Goal: Task Accomplishment & Management: Use online tool/utility

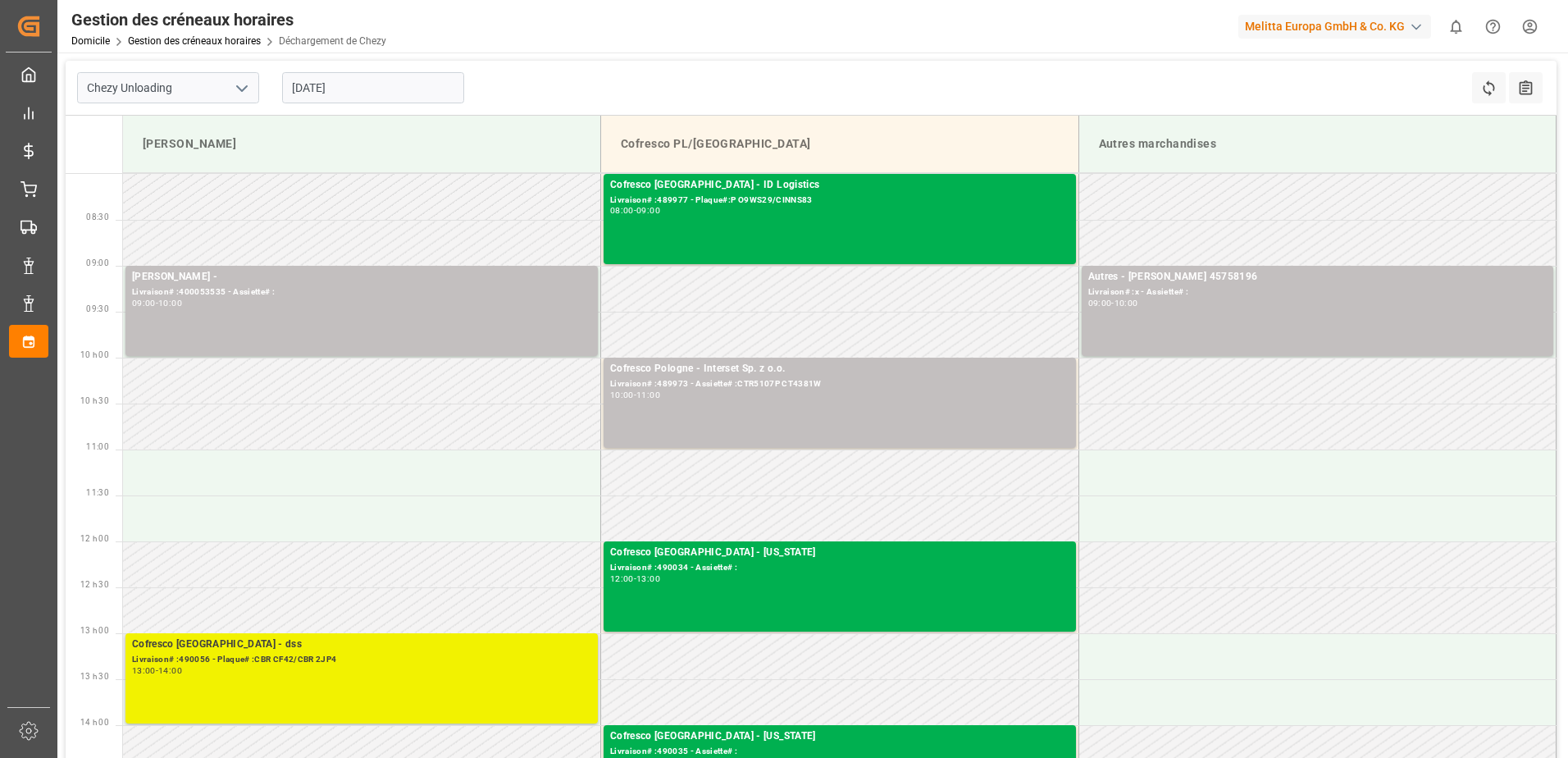
click at [285, 660] on div "Livraison# :490056 - Plaque# :CBR CF42/CBR 2JP4" at bounding box center [361, 660] width 459 height 14
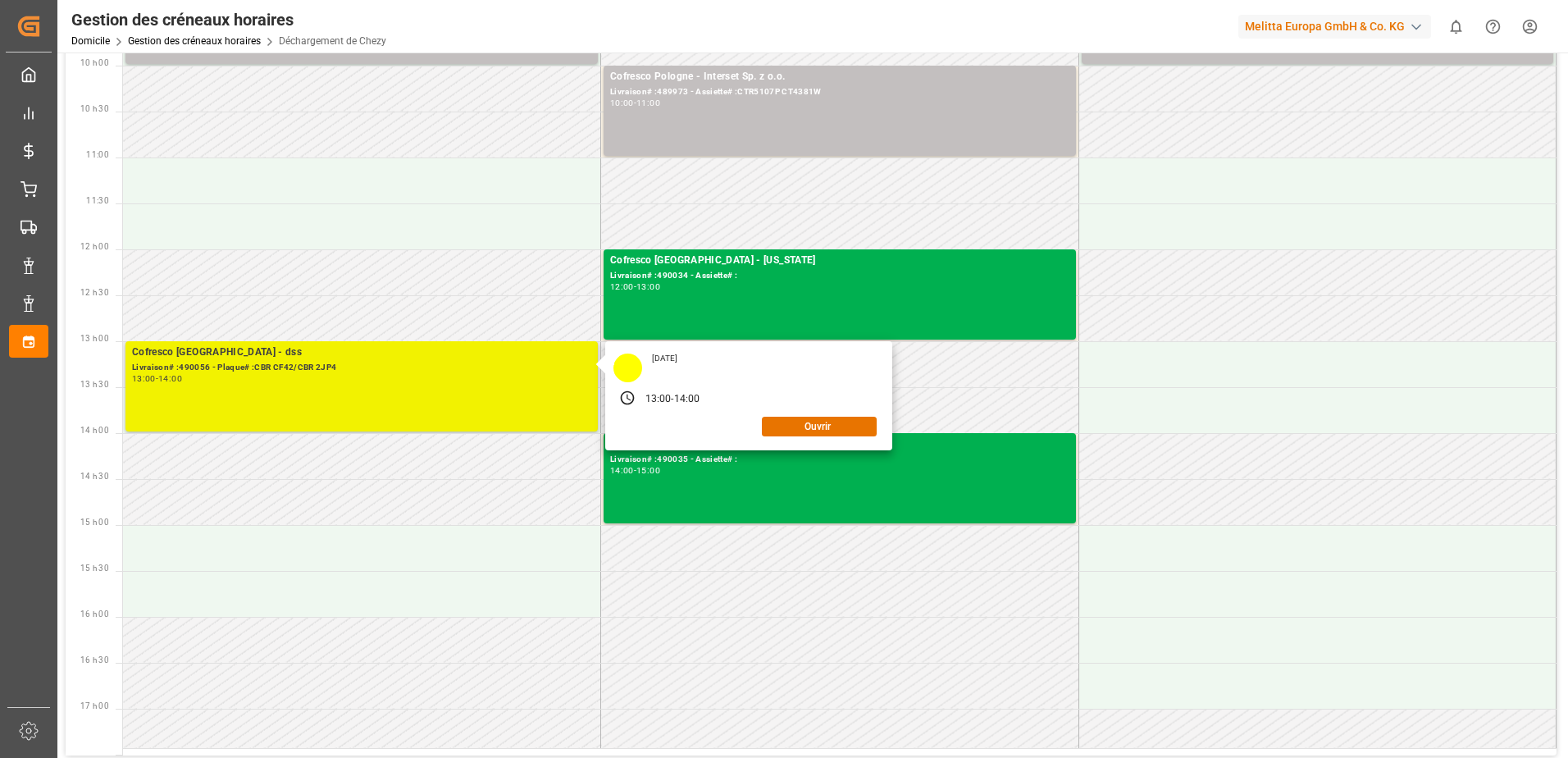
scroll to position [328, 0]
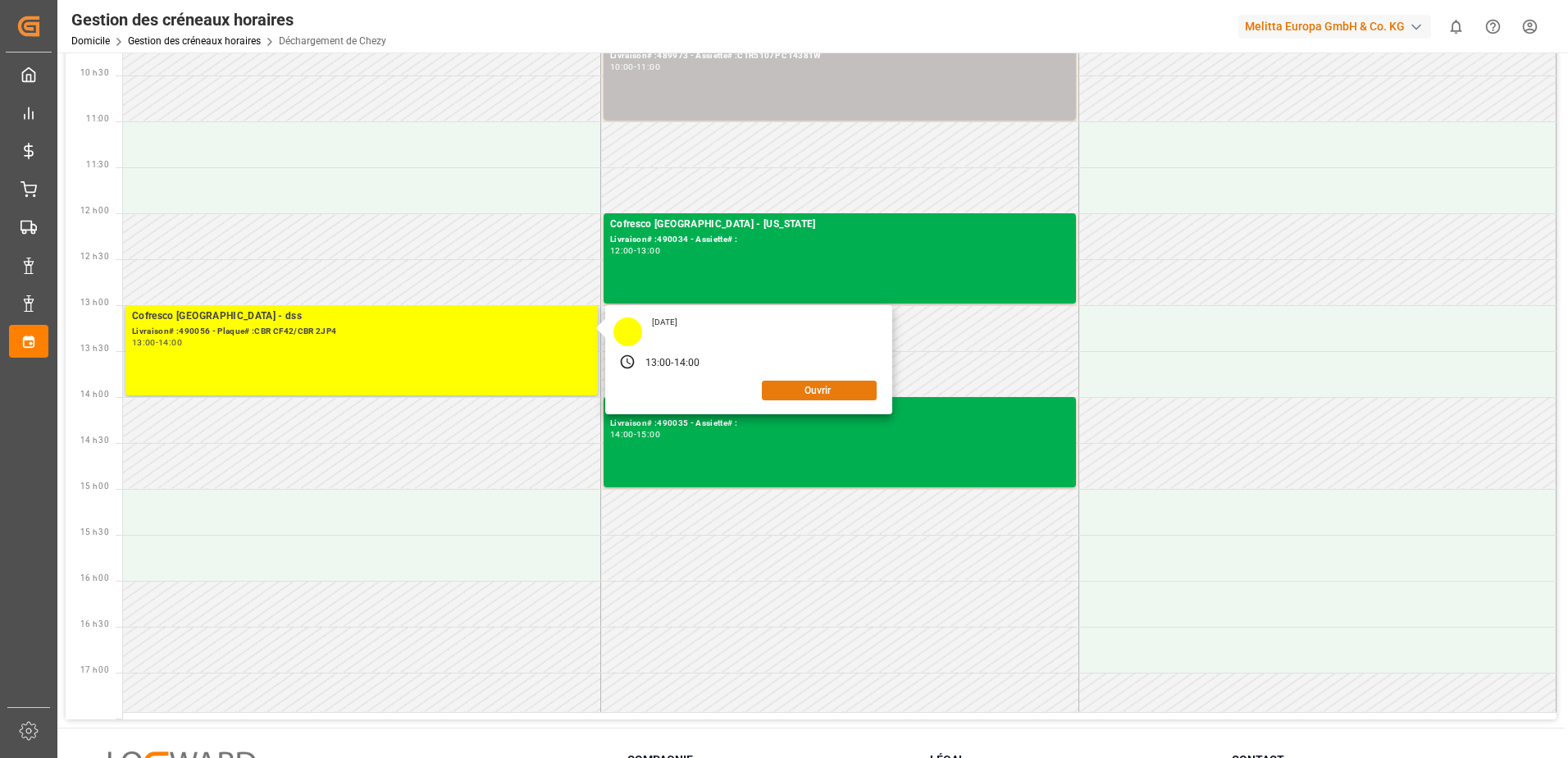
click at [813, 390] on button "Ouvrir" at bounding box center [819, 391] width 115 height 20
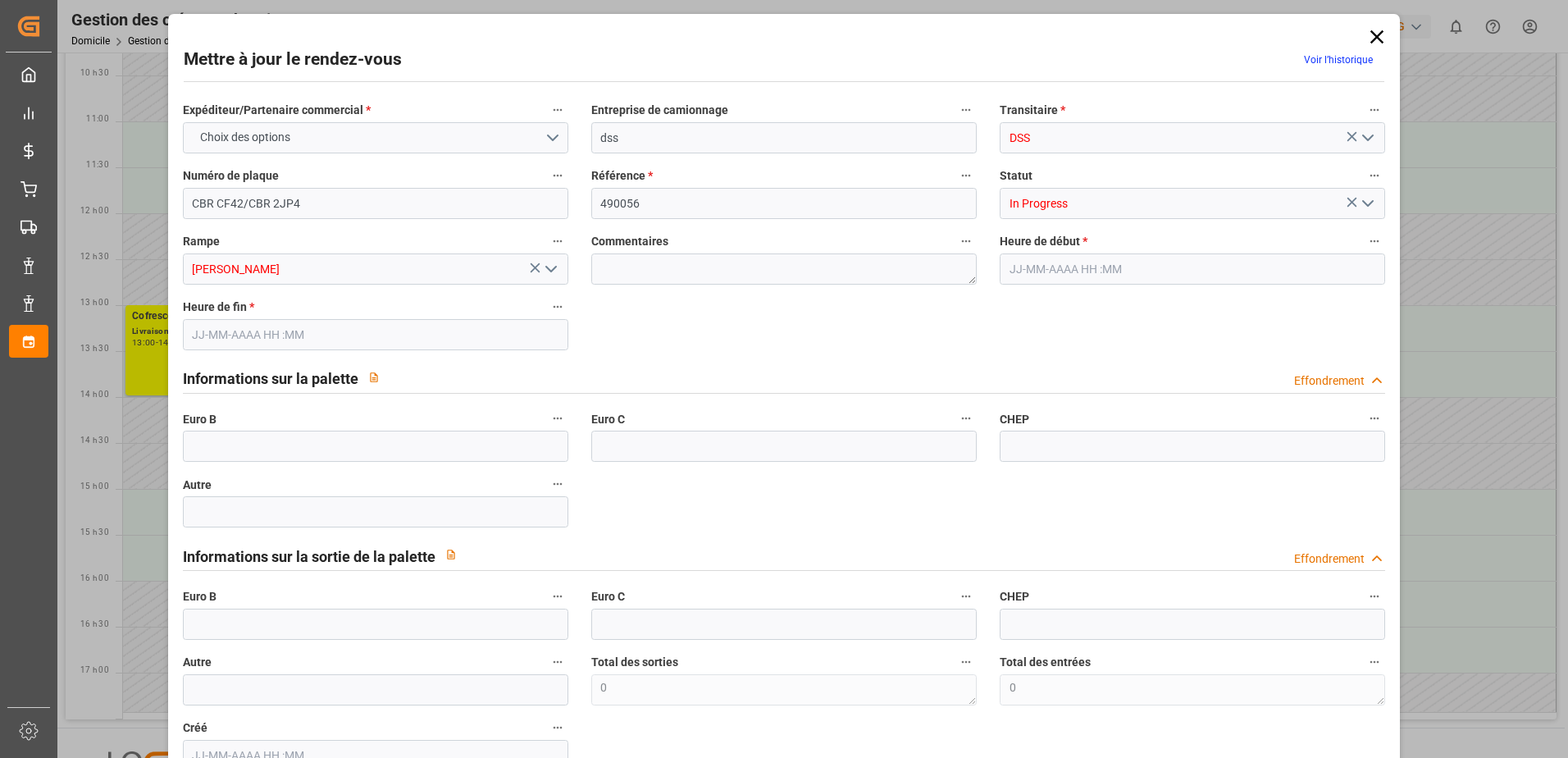
type input "[DATE] 13:00"
type input "[DATE] 14:00"
type input "[DATE] 10:21"
click at [213, 619] on input "text" at bounding box center [375, 624] width 385 height 31
type input "54"
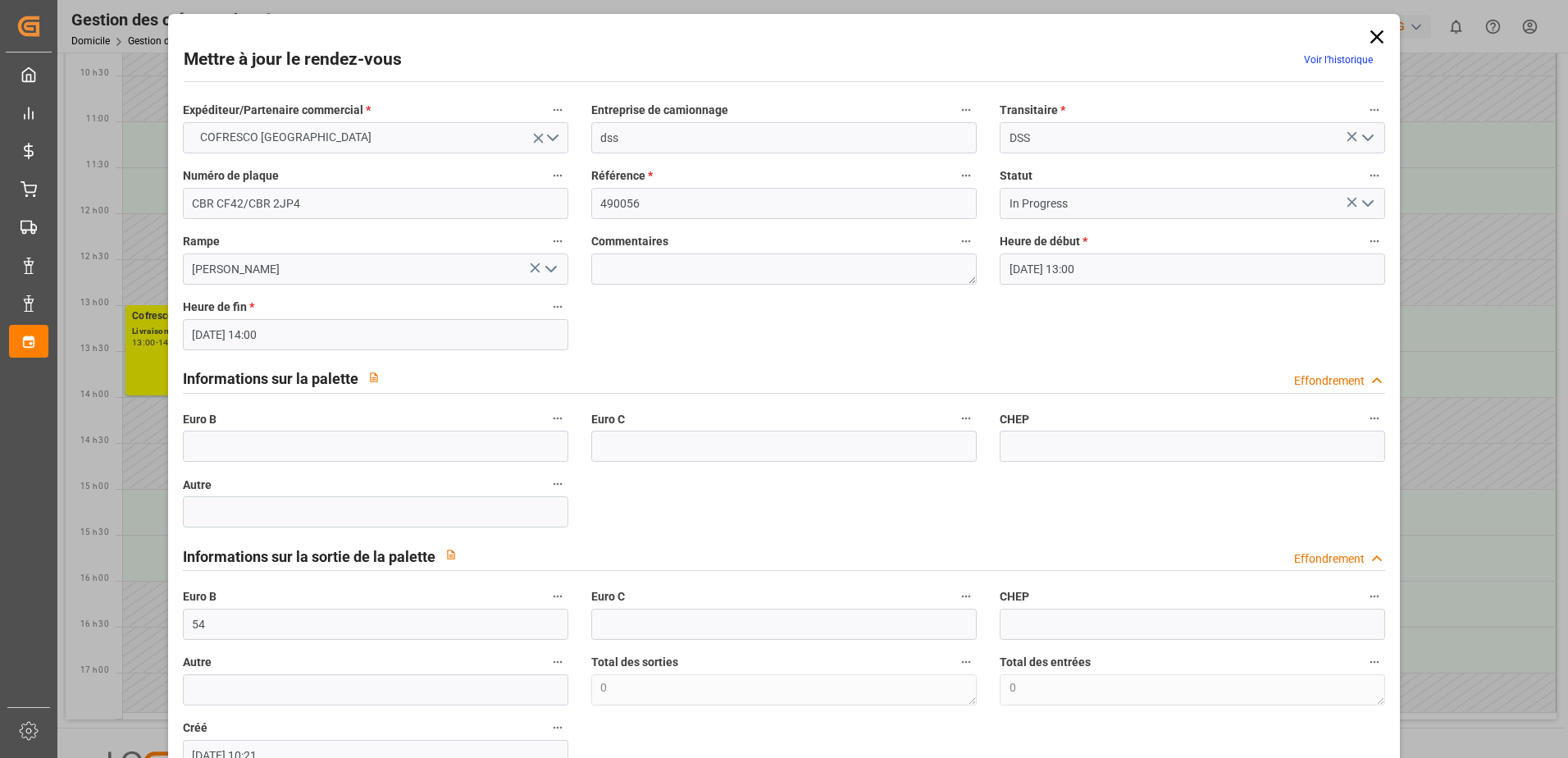
click at [1361, 200] on icon "Ouvrir le menu" at bounding box center [1368, 203] width 20 height 20
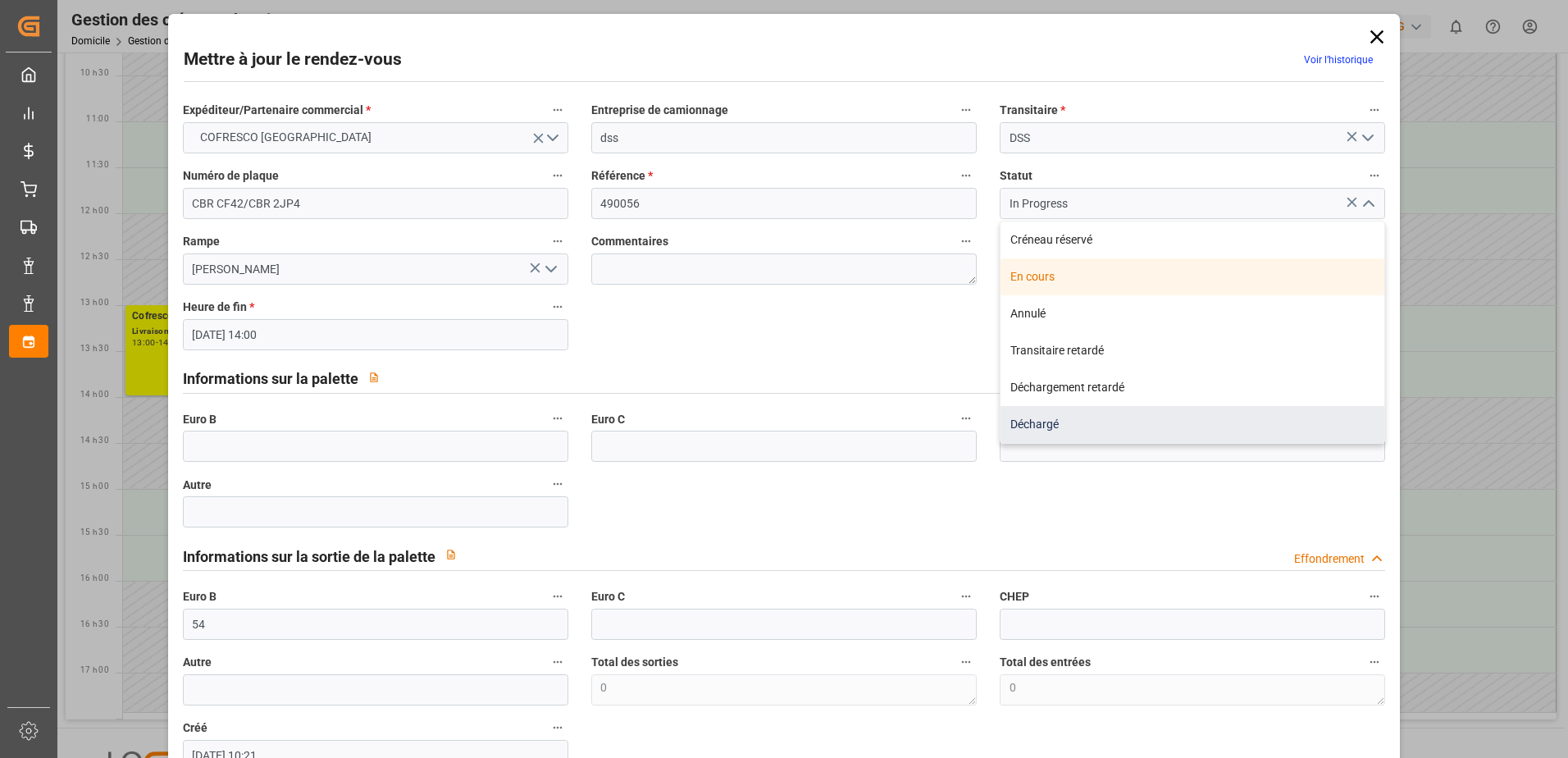
click at [1088, 421] on div "Déchargé" at bounding box center [1193, 424] width 384 height 37
type input "Unloaded"
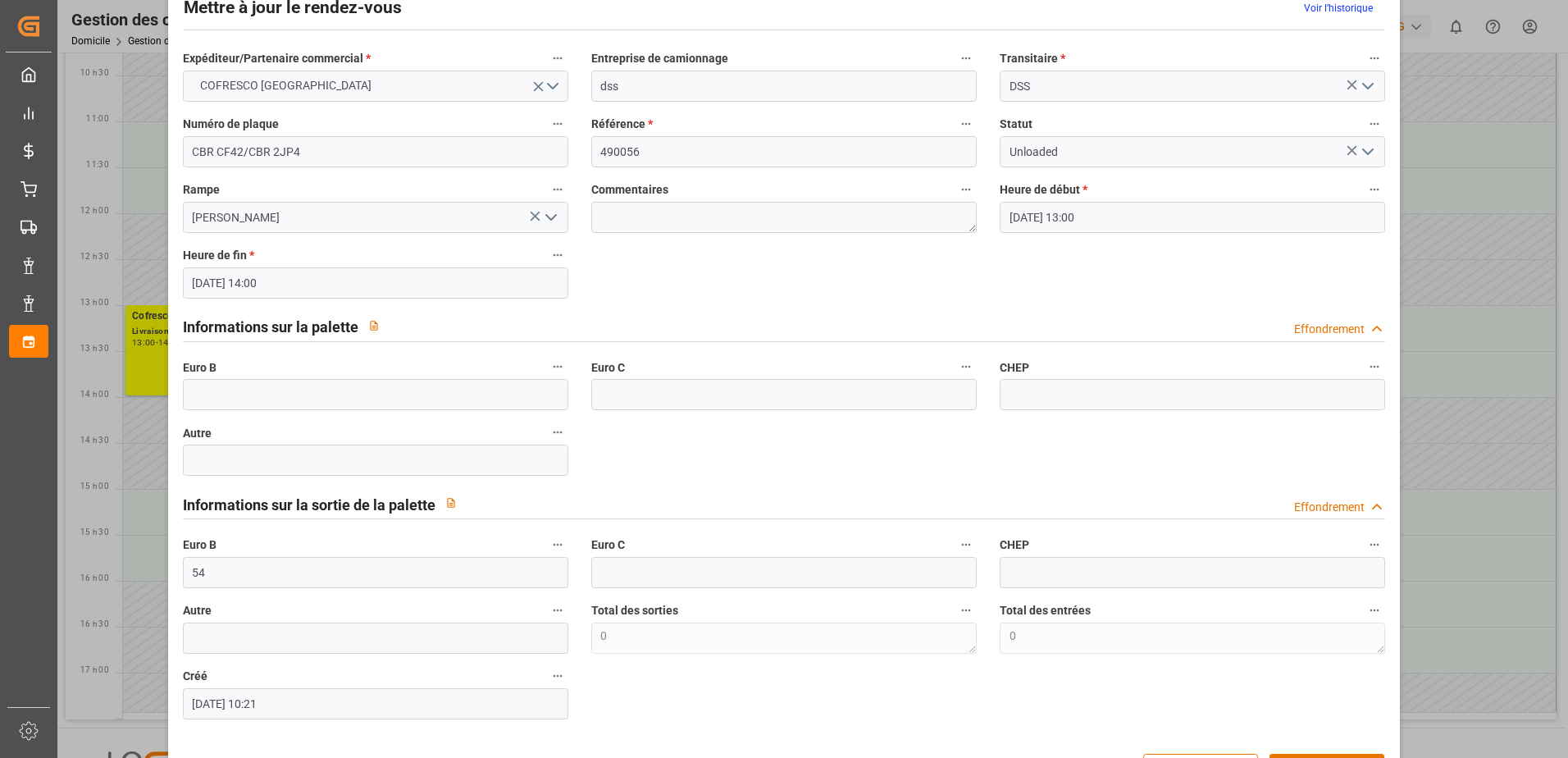
scroll to position [108, 0]
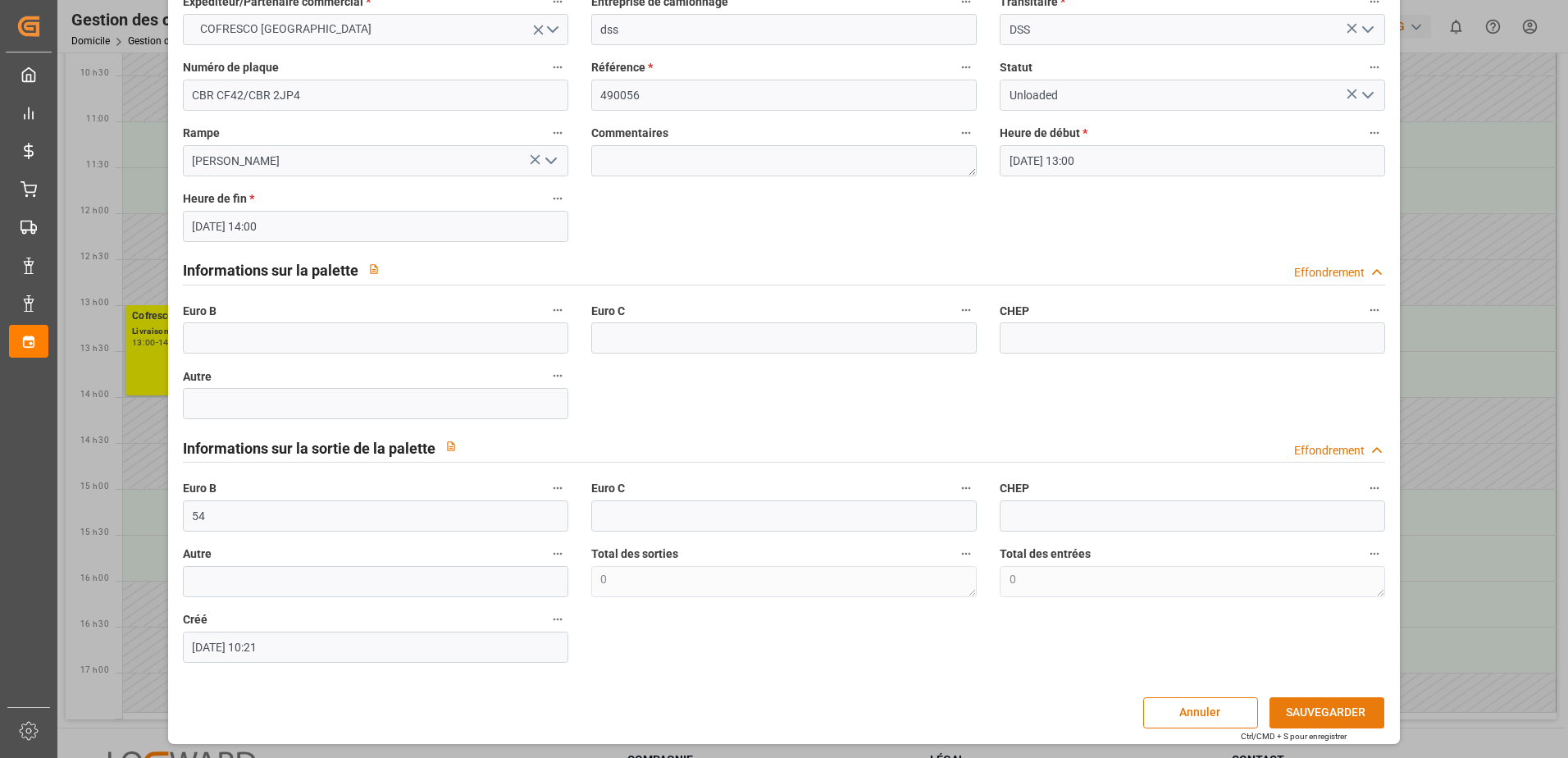
click at [1330, 724] on button "SAUVEGARDER" at bounding box center [1326, 713] width 115 height 31
